Goal: Go to known website: Access a specific website the user already knows

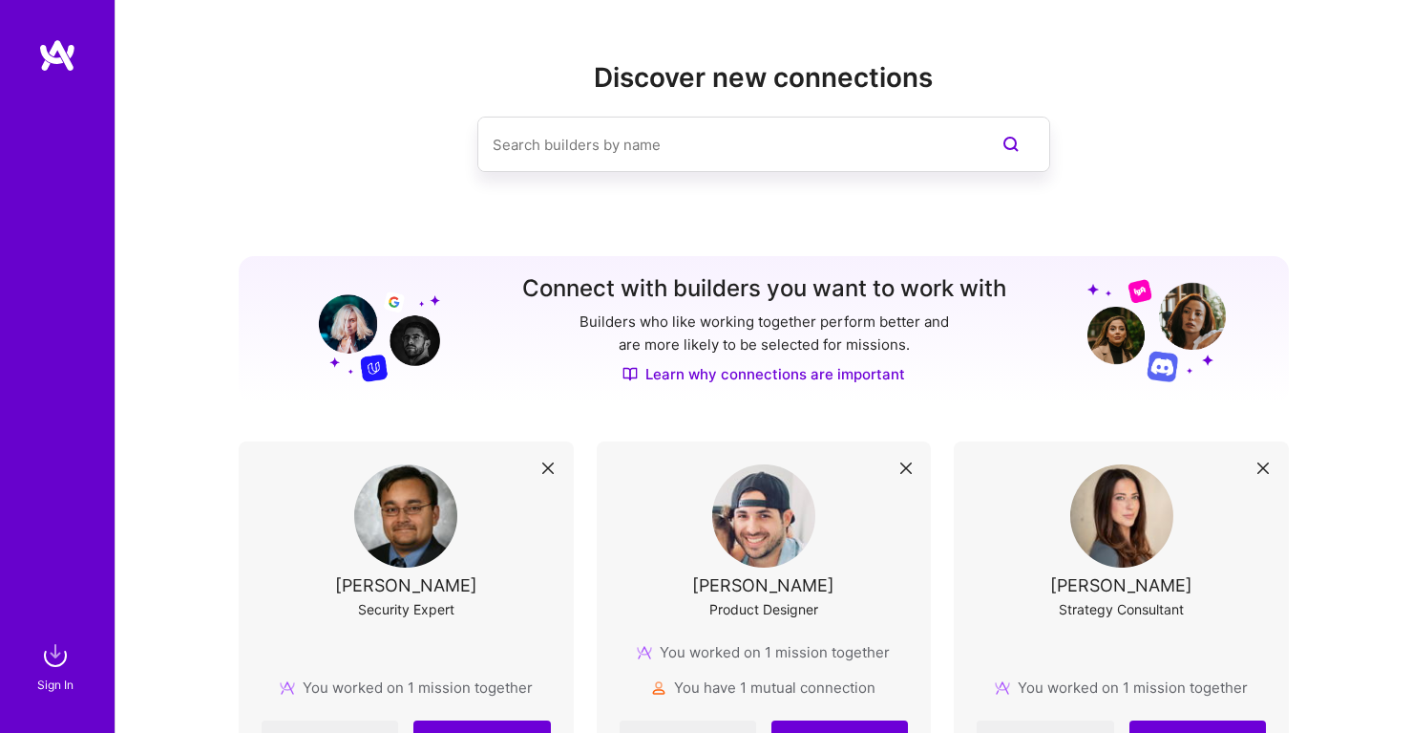
click at [705, 150] on input at bounding box center [726, 144] width 466 height 49
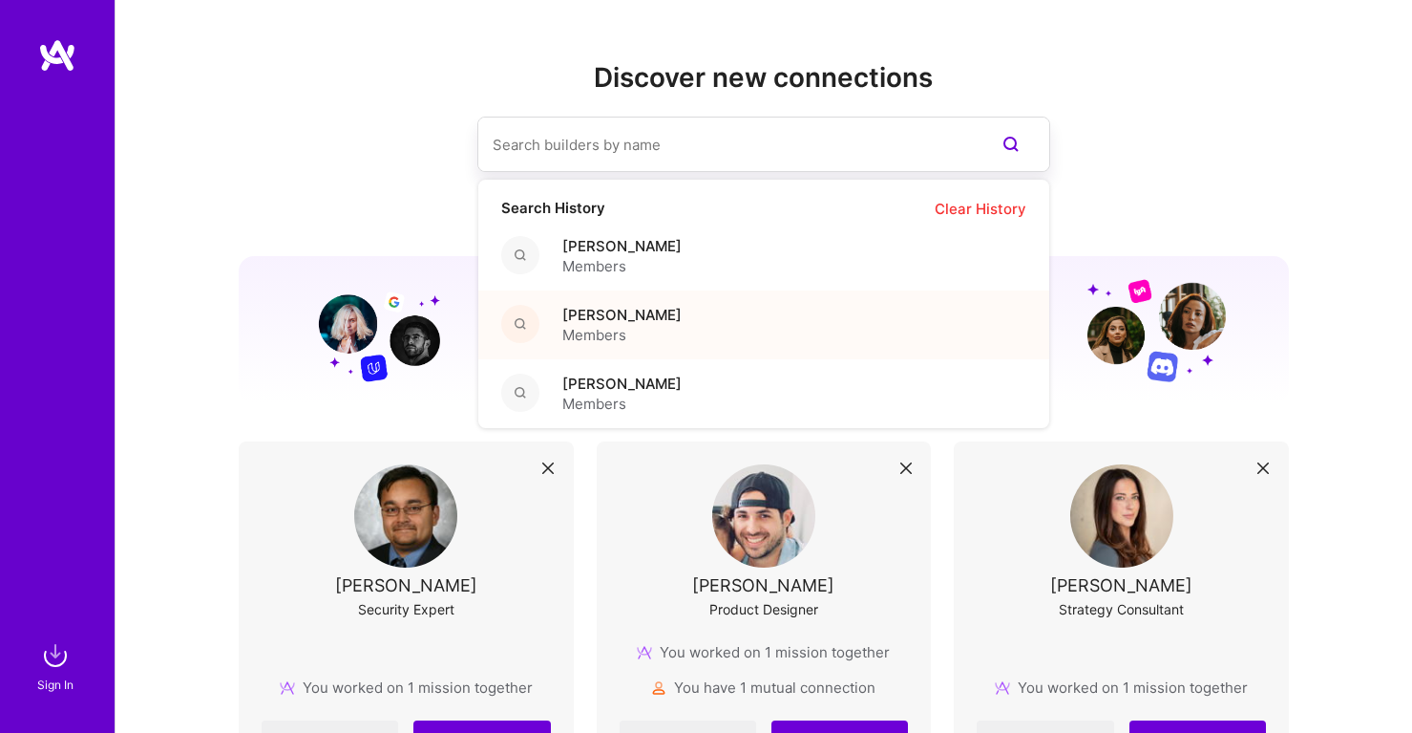
click at [694, 329] on div "Jahath [PERSON_NAME] Members" at bounding box center [763, 324] width 571 height 69
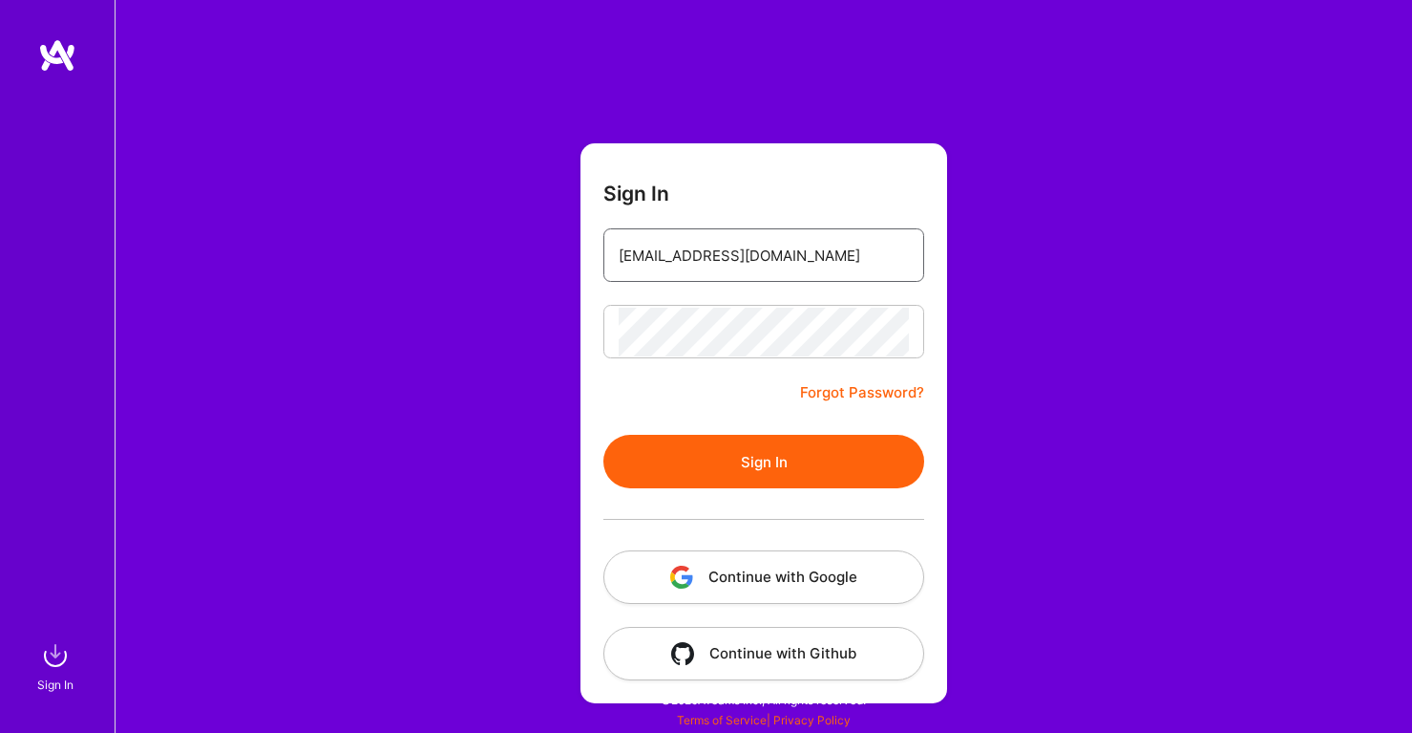
click at [749, 265] on input "[EMAIL_ADDRESS][DOMAIN_NAME]" at bounding box center [764, 255] width 290 height 49
click at [749, 265] on input "meetatvikram@gmail.com" at bounding box center [764, 255] width 290 height 49
type input "h"
type input "connectpolusani@gmail.com"
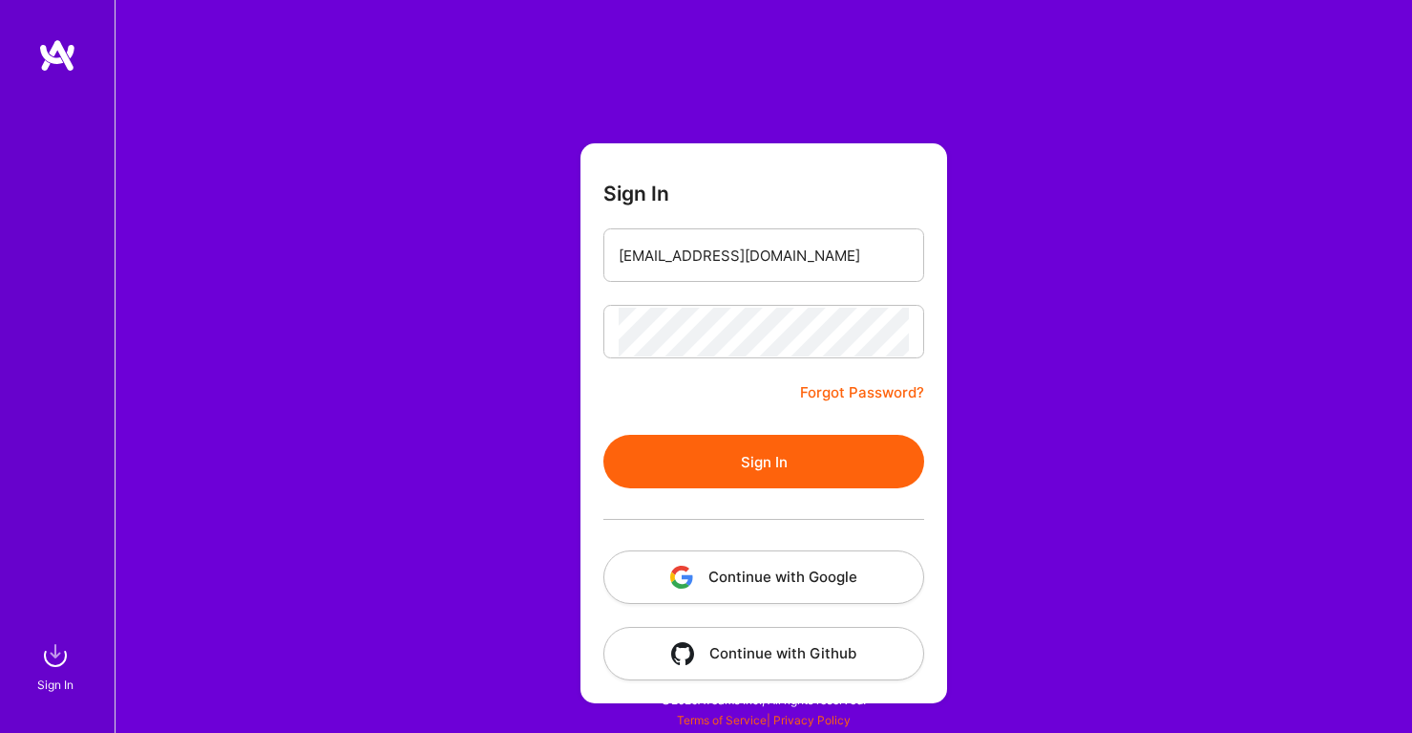
click at [758, 458] on button "Sign In" at bounding box center [764, 461] width 321 height 53
